Goal: Information Seeking & Learning: Check status

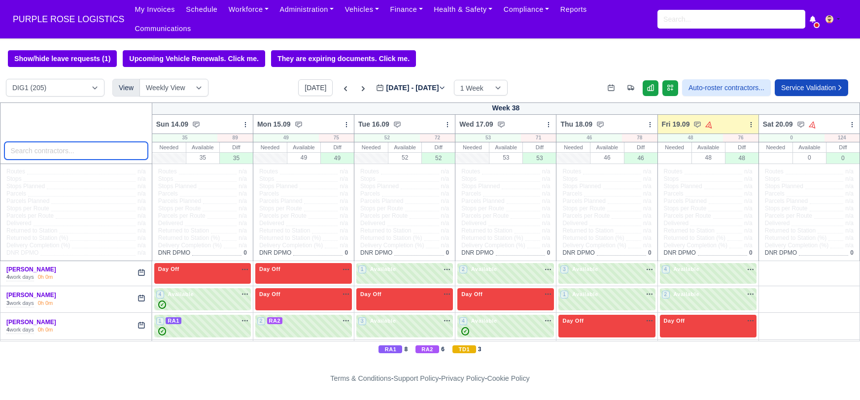
click at [52, 142] on input "search" at bounding box center [75, 151] width 143 height 18
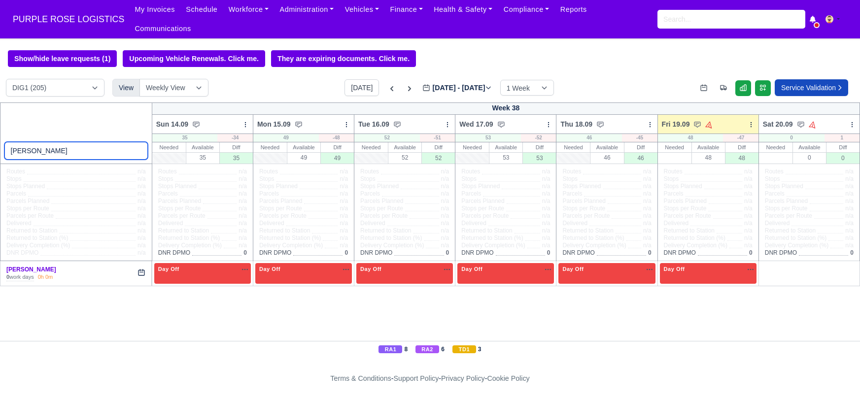
click at [57, 142] on input "jason" at bounding box center [75, 151] width 143 height 18
type input "jason"
click at [387, 84] on icon at bounding box center [392, 89] width 10 height 10
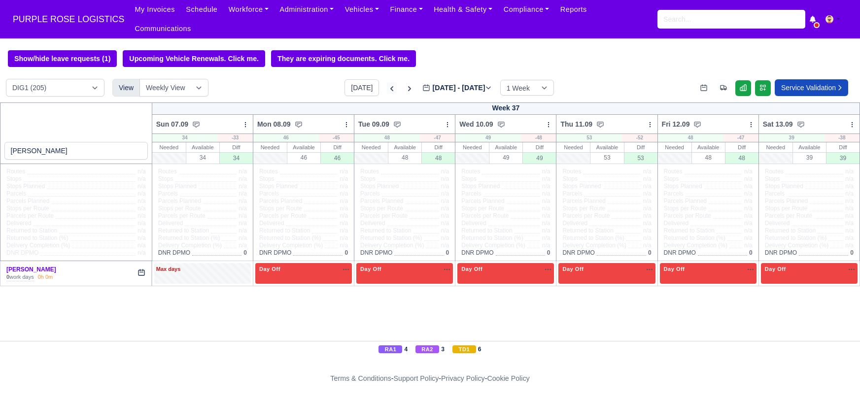
click at [387, 84] on icon at bounding box center [392, 89] width 10 height 10
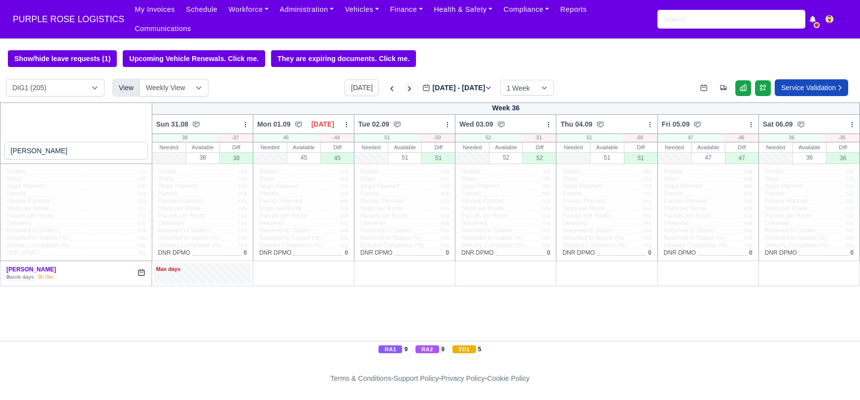
click at [405, 84] on icon at bounding box center [410, 89] width 10 height 10
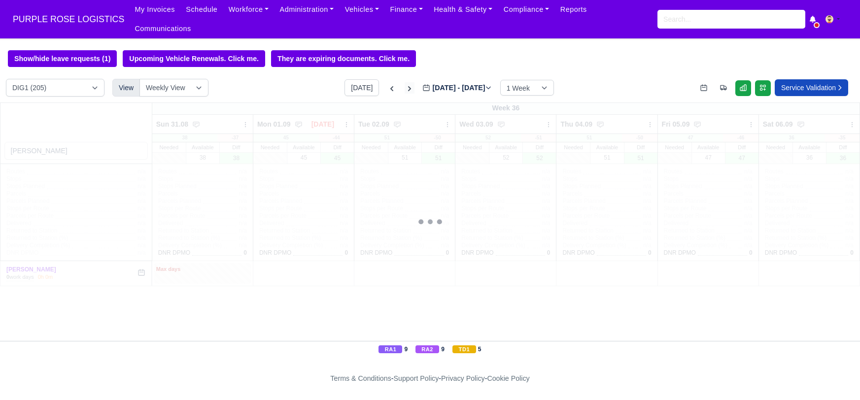
type input "2025-09-12"
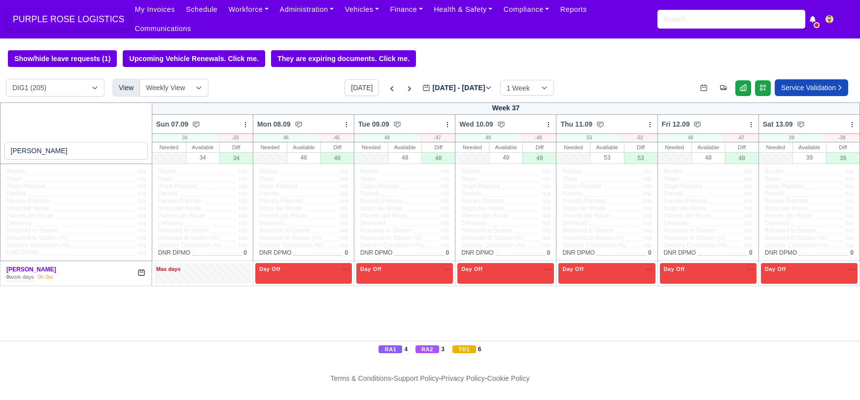
click at [73, 11] on span "PURPLE ROSE LOGISTICS" at bounding box center [68, 19] width 121 height 20
